Goal: Check status: Check status

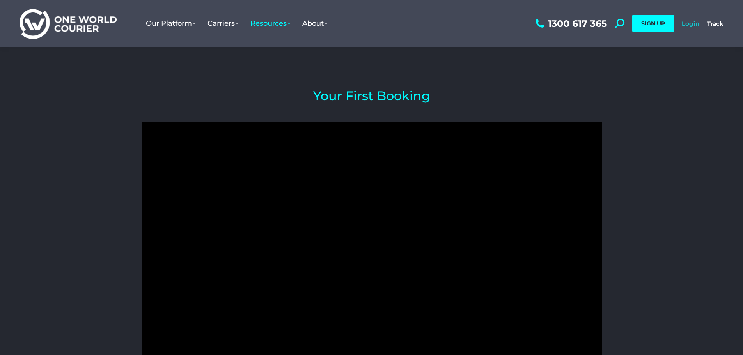
click at [689, 23] on link "Login" at bounding box center [690, 23] width 18 height 7
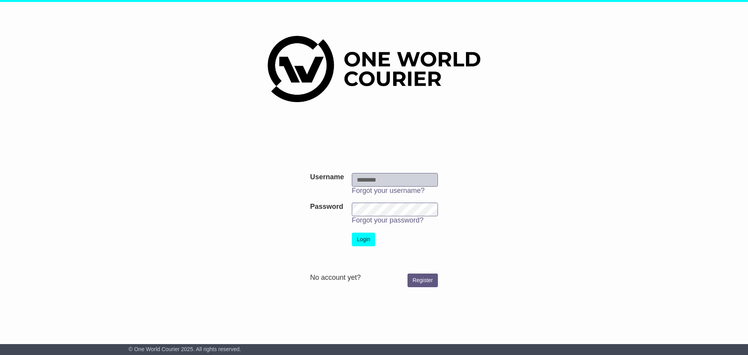
type input "**********"
click at [357, 238] on button "Login" at bounding box center [363, 240] width 23 height 14
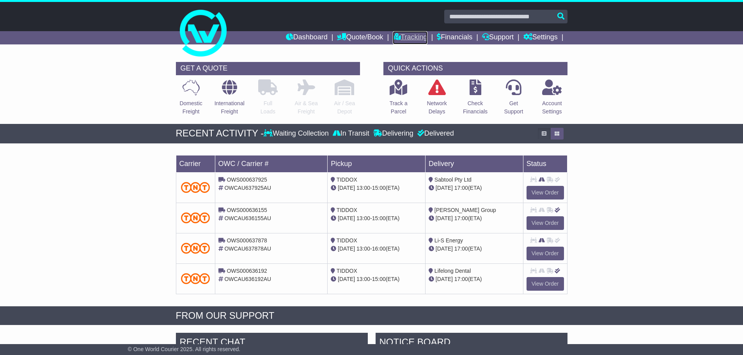
click at [403, 38] on link "Tracking" at bounding box center [410, 37] width 34 height 13
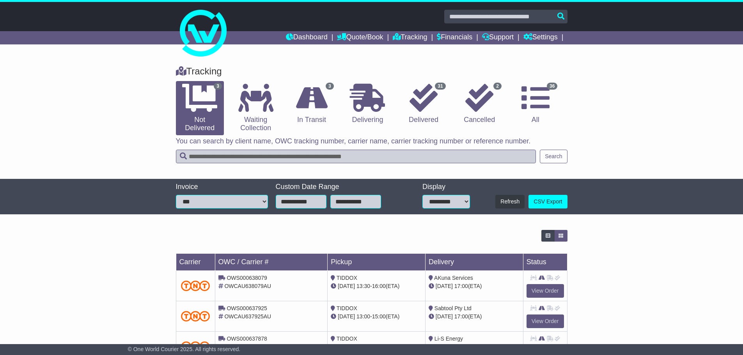
scroll to position [35, 0]
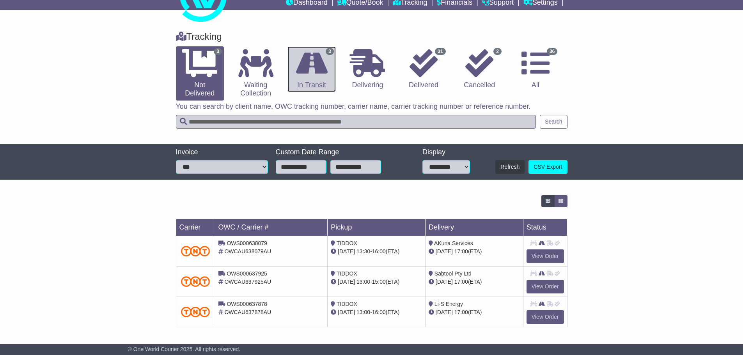
click at [316, 74] on icon at bounding box center [312, 63] width 32 height 28
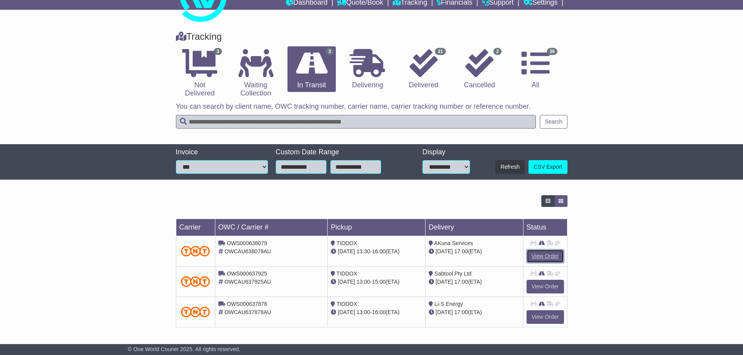
click at [549, 255] on link "View Order" at bounding box center [544, 256] width 37 height 14
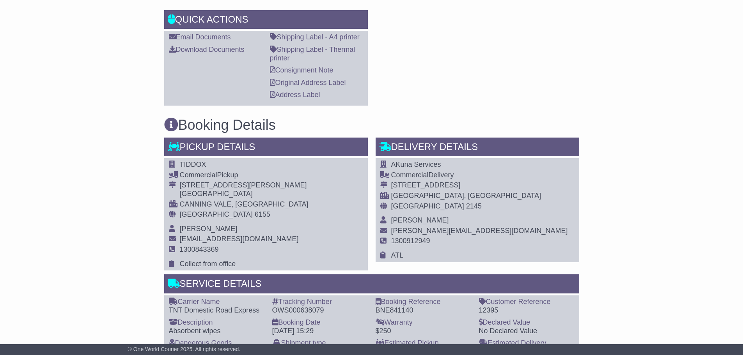
scroll to position [180, 0]
